Goal: Information Seeking & Learning: Learn about a topic

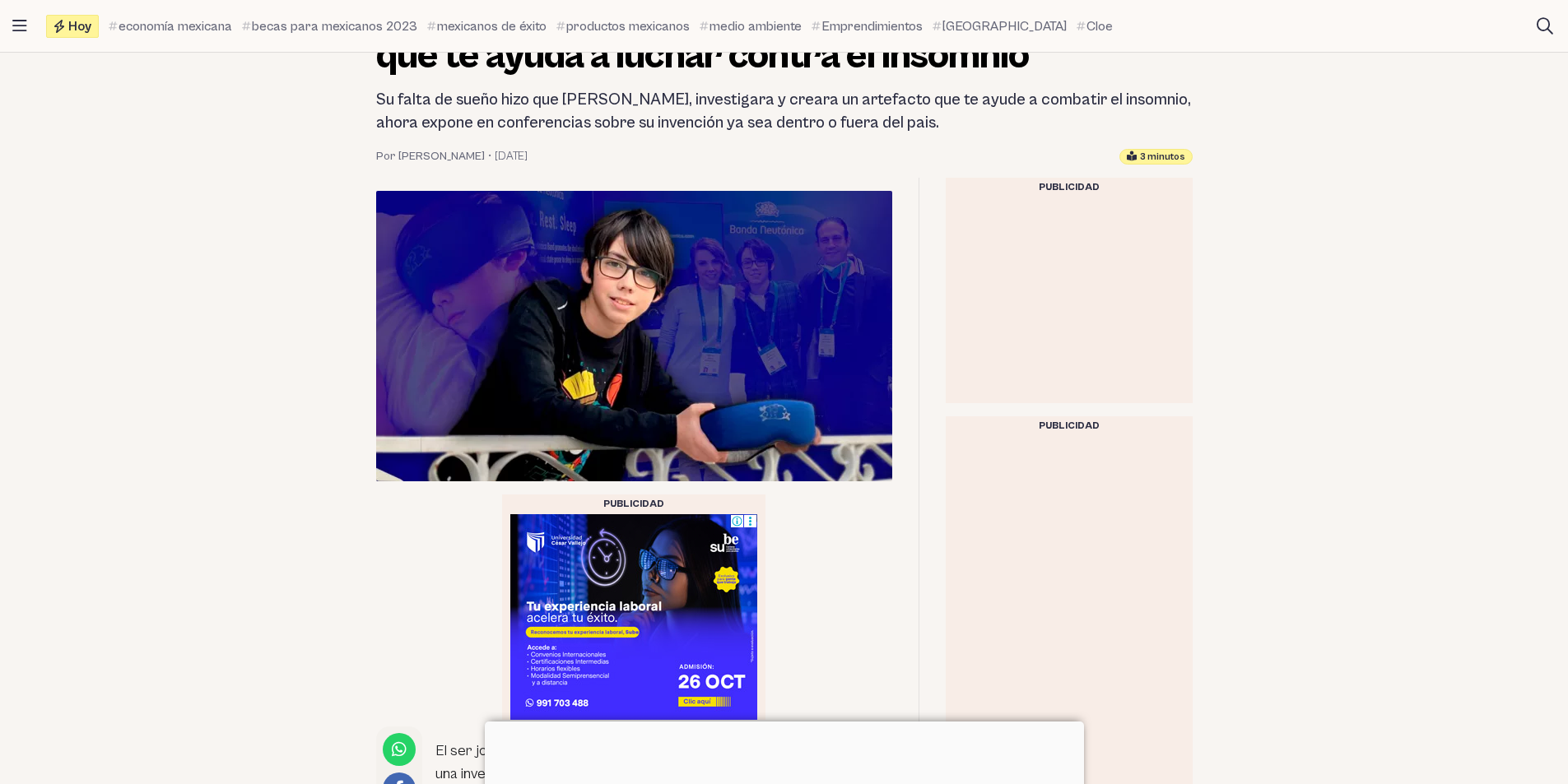
scroll to position [327, 0]
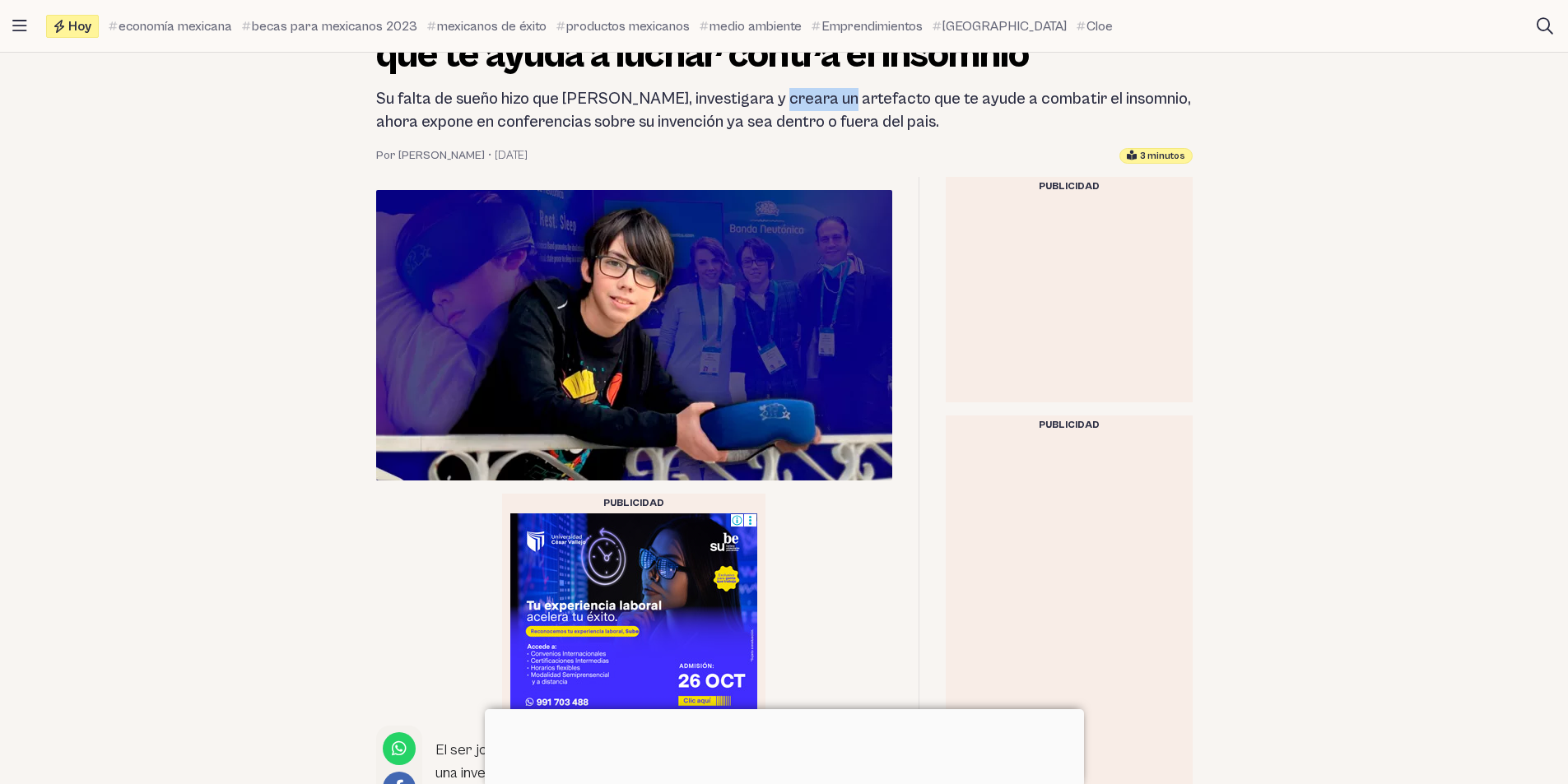
drag, startPoint x: 772, startPoint y: 84, endPoint x: 964, endPoint y: 90, distance: 192.1
click at [912, 89] on header "Emprendimientos Banda Neutónica: El emprendimiento [DEMOGRAPHIC_DATA] que te ay…" at bounding box center [784, 64] width 843 height 197
click at [973, 90] on h2 "Su falta de sueño hizo que [PERSON_NAME], investigara y creara un artefacto que…" at bounding box center [784, 111] width 817 height 46
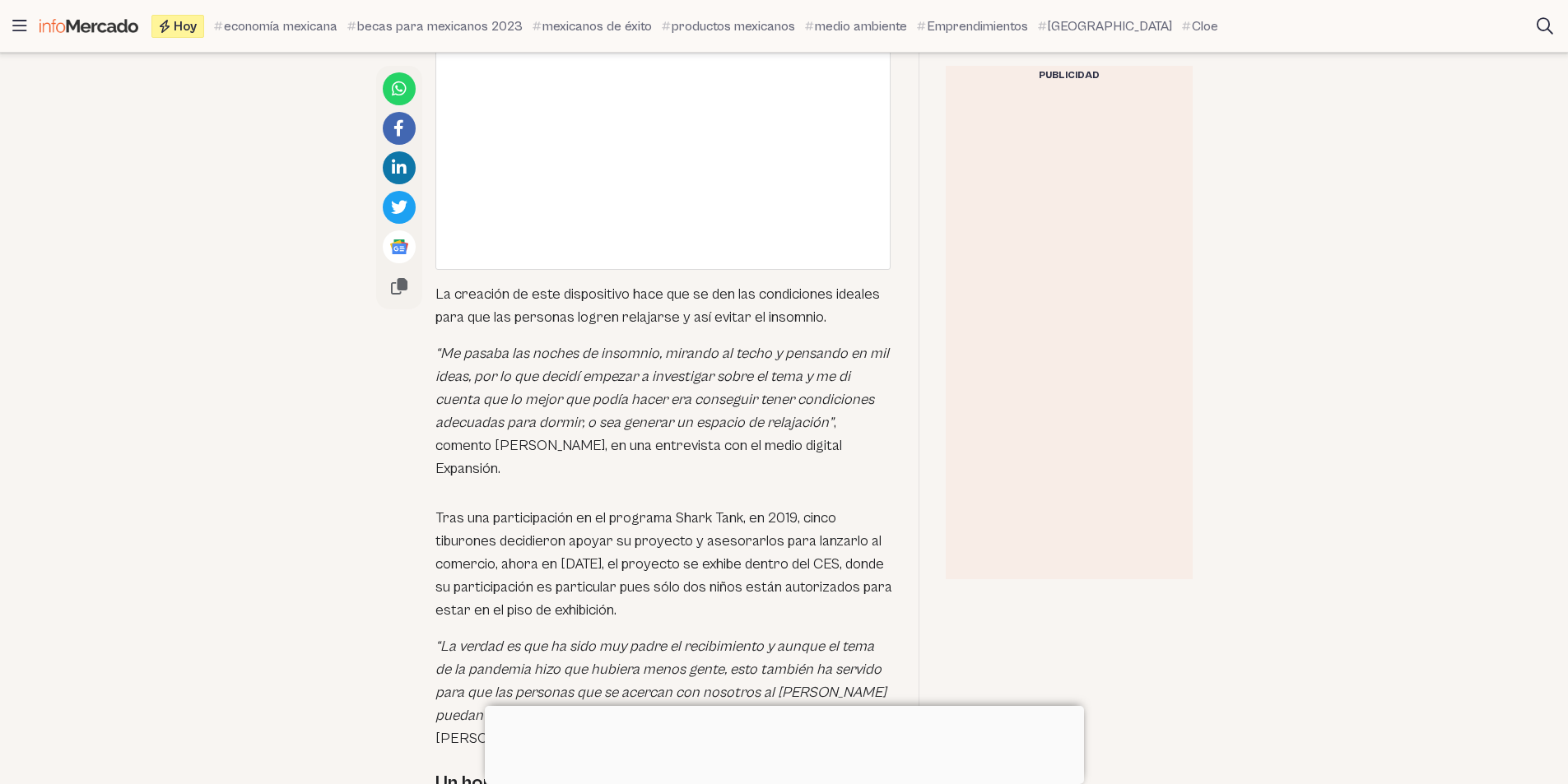
scroll to position [1640, 0]
drag, startPoint x: 506, startPoint y: 358, endPoint x: 708, endPoint y: 354, distance: 202.0
click at [698, 354] on em "“Me pasaba las noches de insomnio, mirando al techo y pensando en mil ideas, po…" at bounding box center [661, 385] width 453 height 87
click at [708, 354] on em "“Me pasaba las noches de insomnio, mirando al techo y pensando en mil ideas, po…" at bounding box center [661, 385] width 453 height 87
drag, startPoint x: 550, startPoint y: 410, endPoint x: 780, endPoint y: 418, distance: 230.1
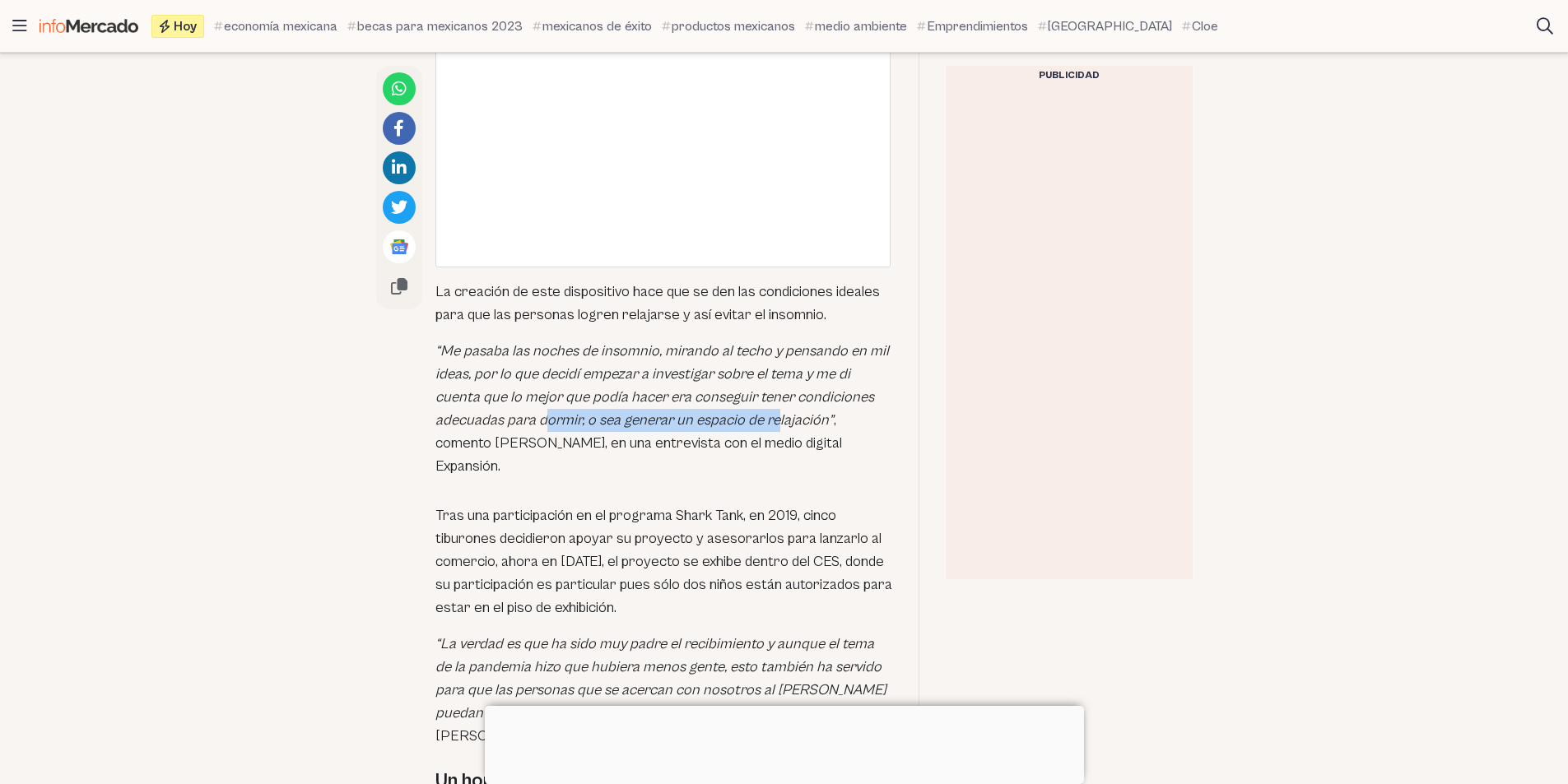
click at [780, 418] on p "“Me pasaba las noches de insomnio, mirando al techo y pensando en mil ideas, po…" at bounding box center [663, 409] width 457 height 139
click at [781, 418] on em "“Me pasaba las noches de insomnio, mirando al techo y pensando en mil ideas, po…" at bounding box center [661, 385] width 453 height 87
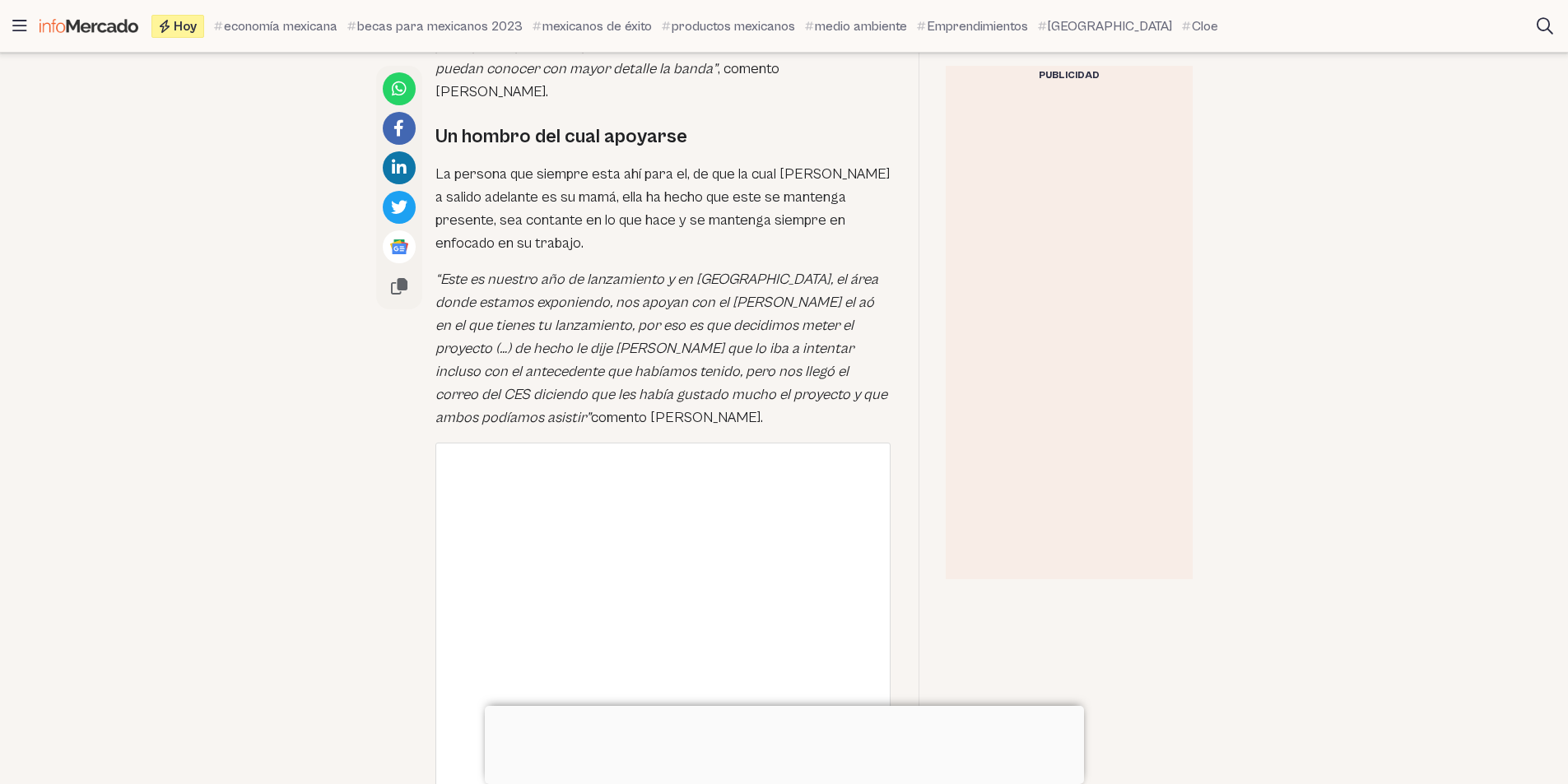
click at [623, 163] on p "La persona que siempre esta ahí para el, de que la cual [PERSON_NAME] a salido …" at bounding box center [663, 209] width 457 height 92
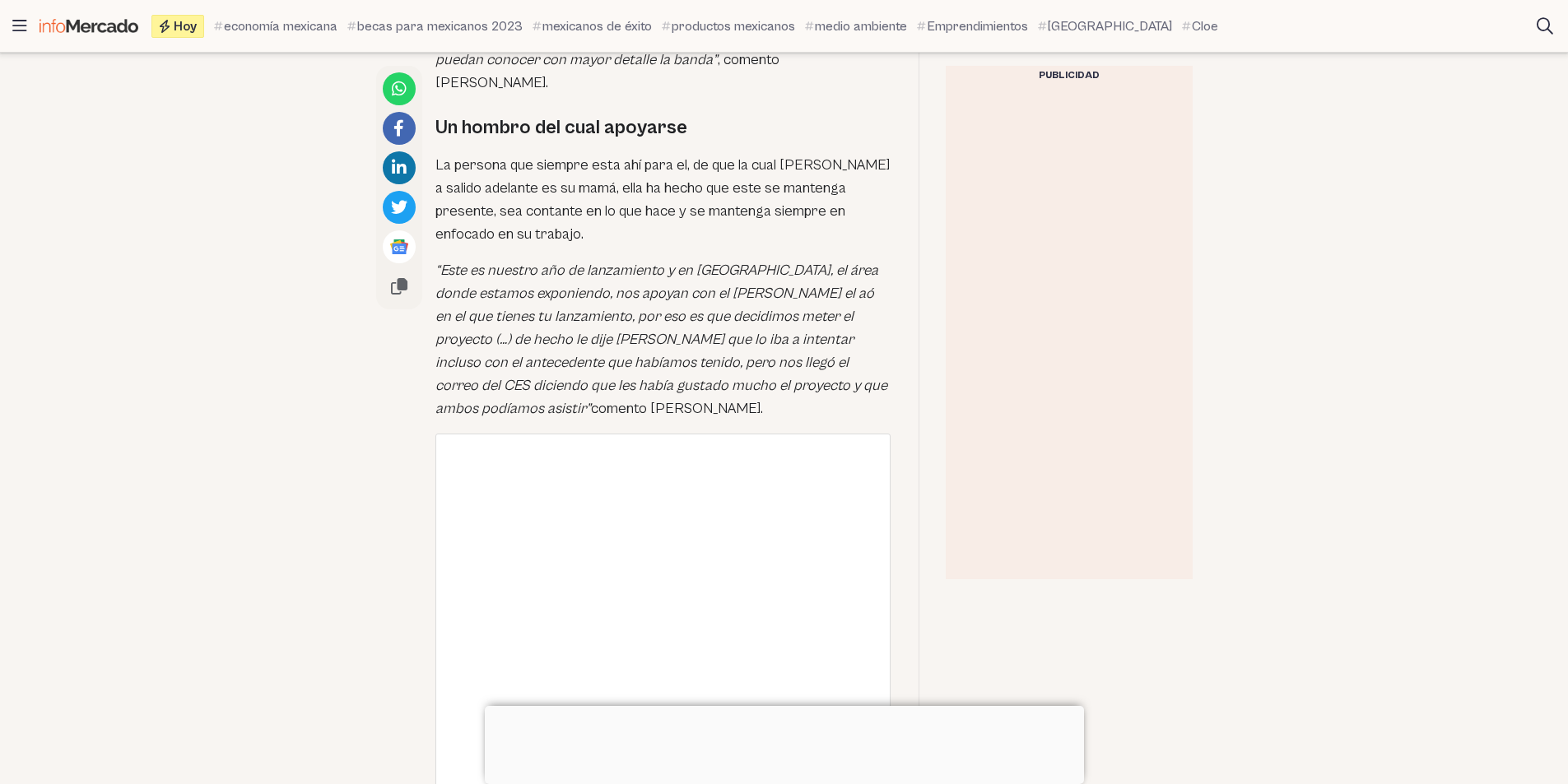
click at [623, 162] on p "La persona que siempre esta ahí para el, de que la cual [PERSON_NAME] a salido …" at bounding box center [663, 200] width 457 height 92
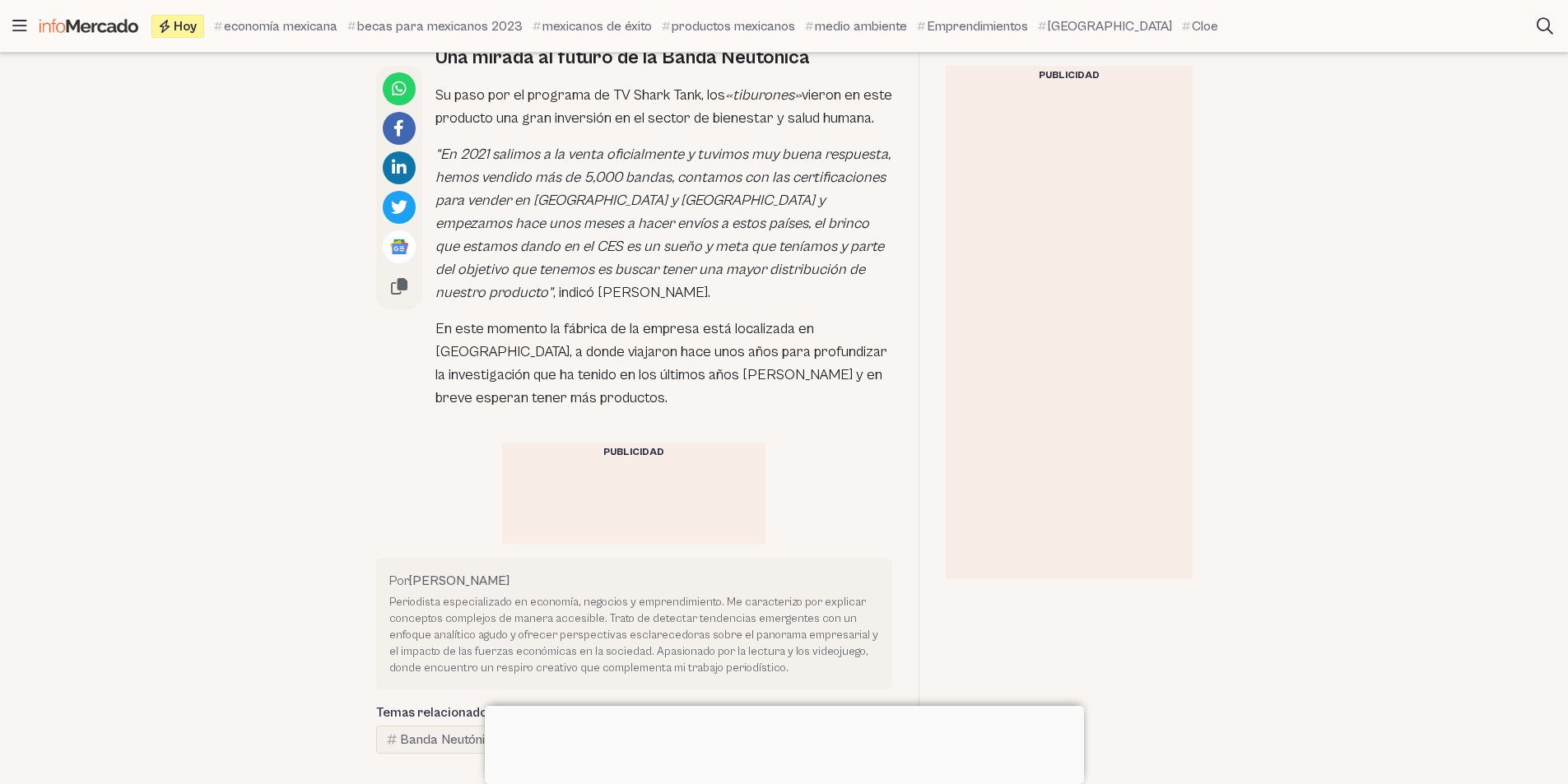
scroll to position [3612, 0]
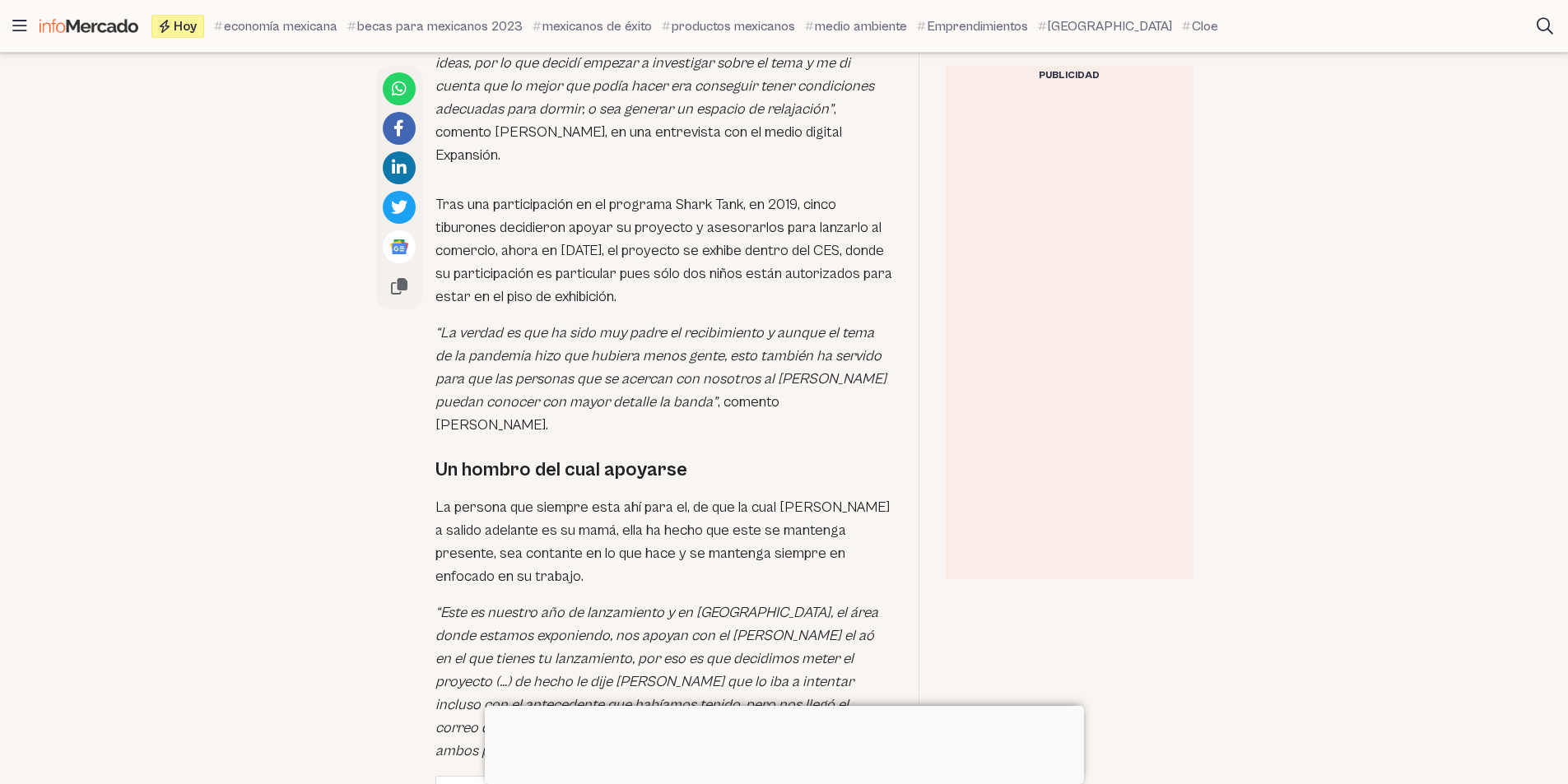
scroll to position [1955, 0]
